Goal: Find contact information: Find contact information

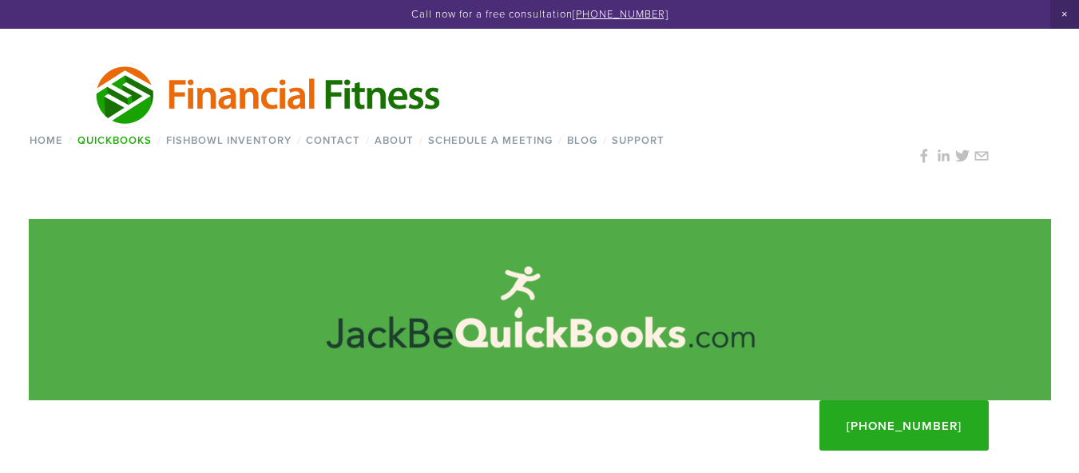
click at [333, 193] on div "Home / QuickBooks / QuickBooks® Online QuickBooks Condense JackBeQuickBooks™ Se…" at bounding box center [540, 128] width 1023 height 181
drag, startPoint x: 710, startPoint y: 18, endPoint x: 582, endPoint y: 18, distance: 127.8
click at [582, 18] on p "Call now for a free consultation [PHONE_NUMBER]" at bounding box center [539, 14] width 1017 height 13
copy link "[PHONE_NUMBER]"
click at [217, 190] on div "Home / QuickBooks / QuickBooks® Online QuickBooks Condense JackBeQuickBooks™ Se…" at bounding box center [540, 128] width 1023 height 181
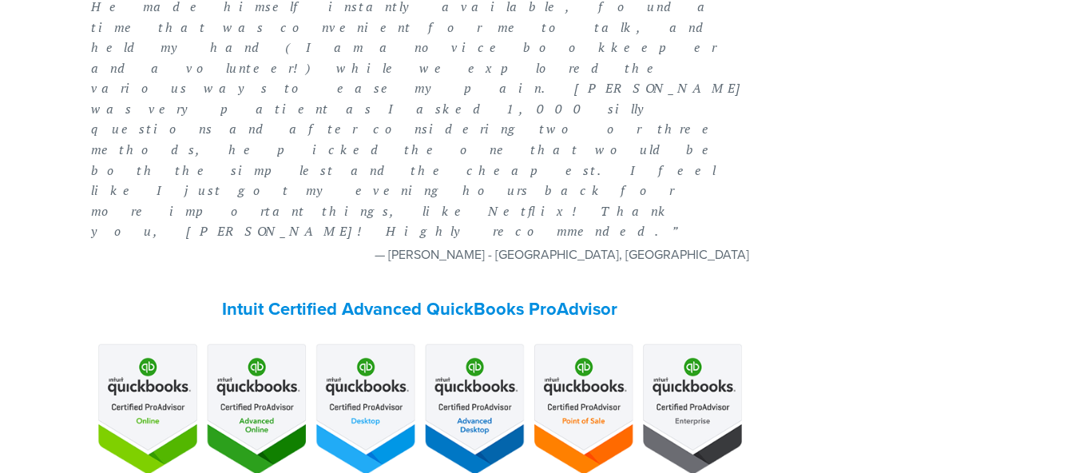
scroll to position [1359, 0]
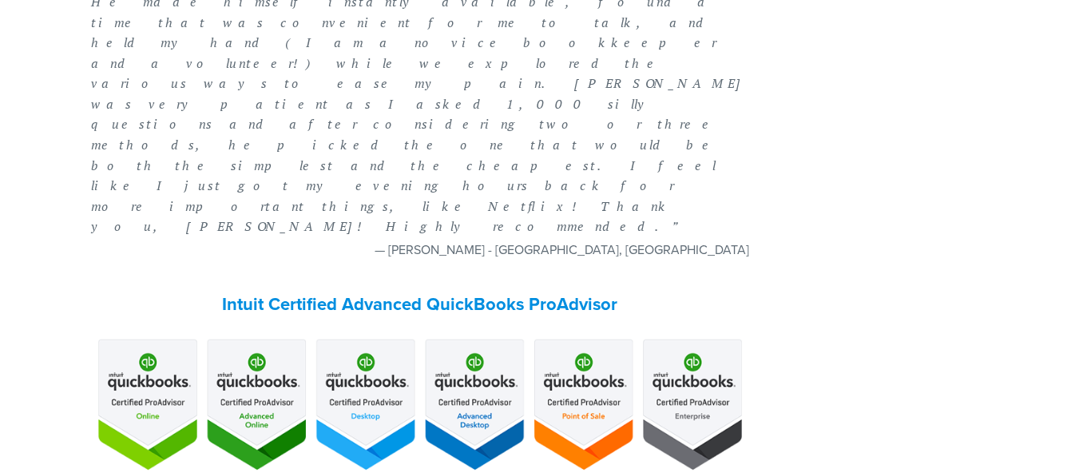
drag, startPoint x: 567, startPoint y: 401, endPoint x: 550, endPoint y: 402, distance: 16.8
drag, startPoint x: 602, startPoint y: 394, endPoint x: 513, endPoint y: 402, distance: 89.8
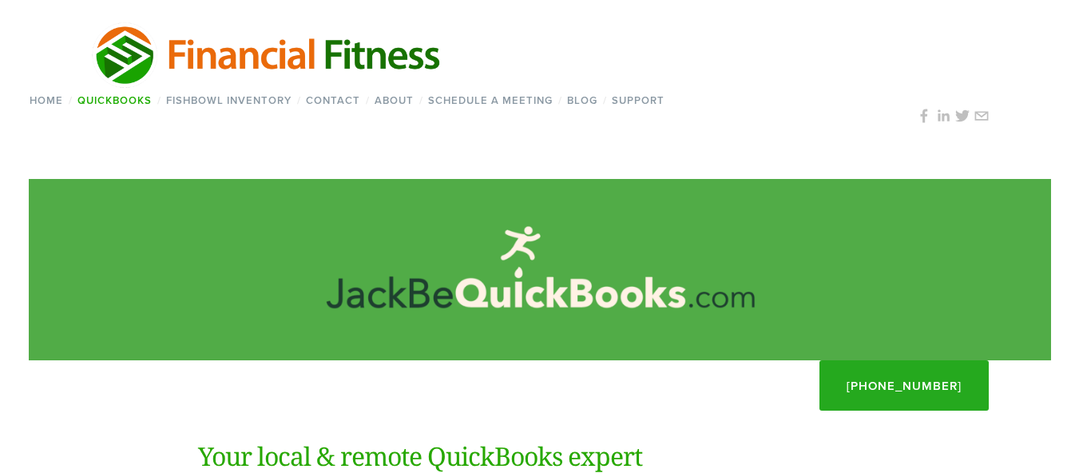
scroll to position [0, 0]
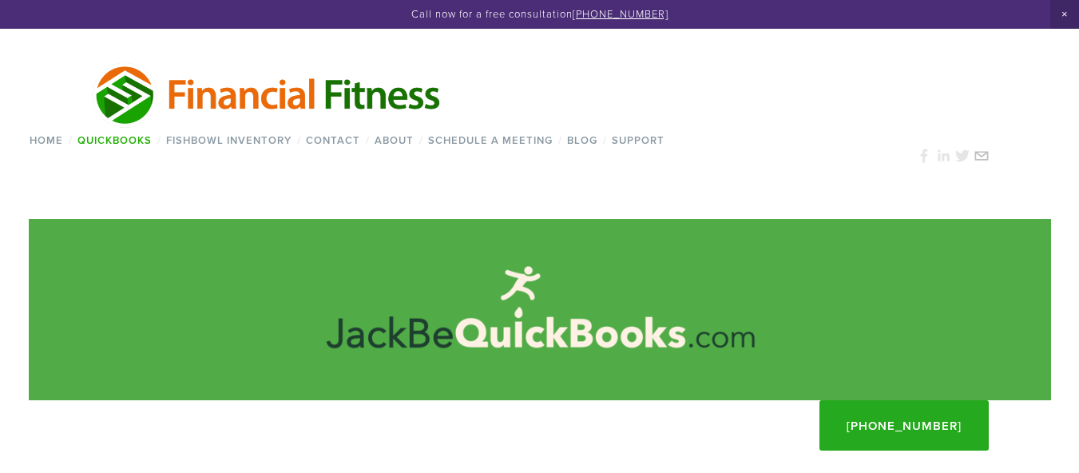
click at [985, 157] on use at bounding box center [981, 155] width 29 height 29
